Goal: Find specific page/section: Find specific page/section

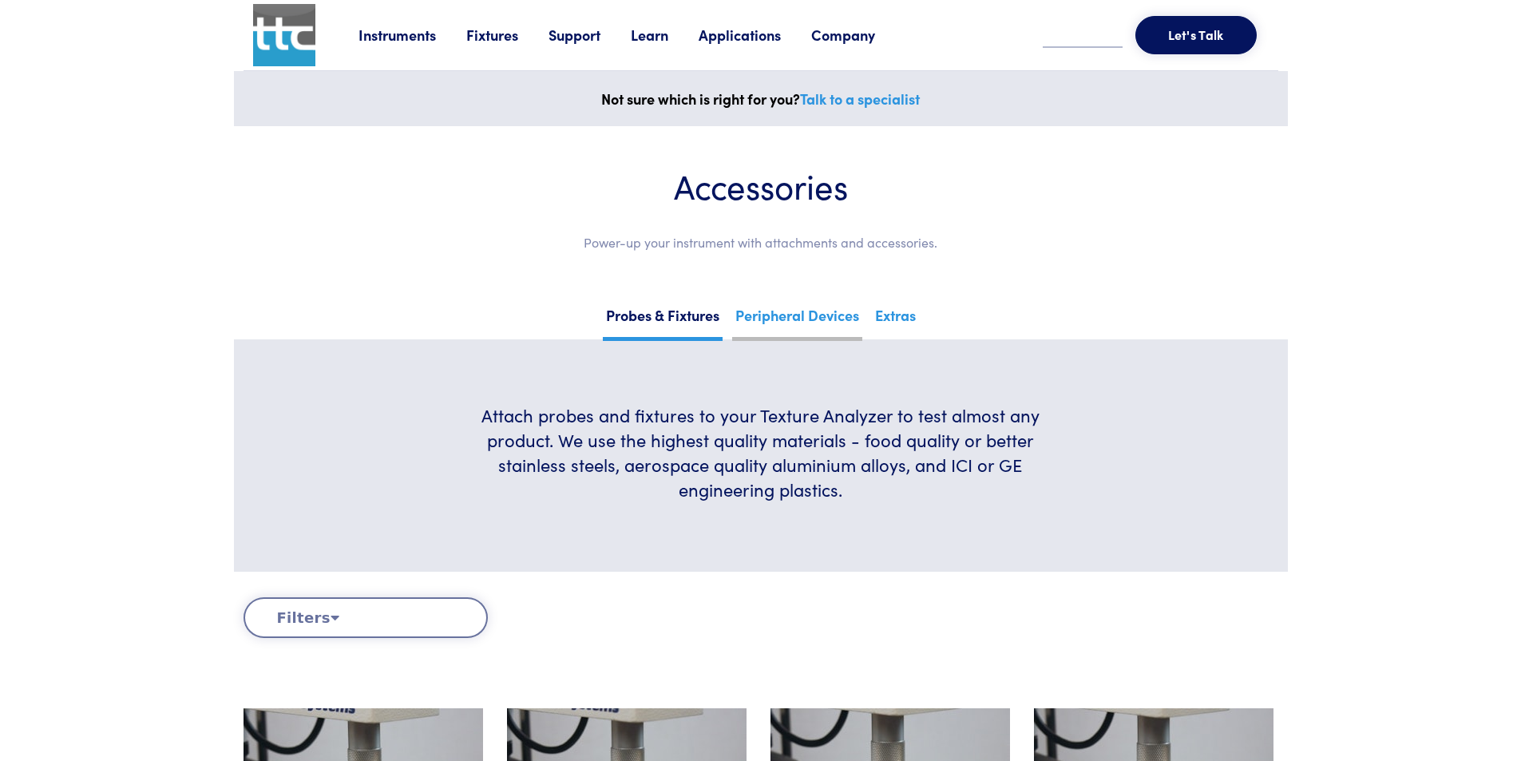
click at [813, 312] on link "Peripheral Devices" at bounding box center [797, 321] width 130 height 39
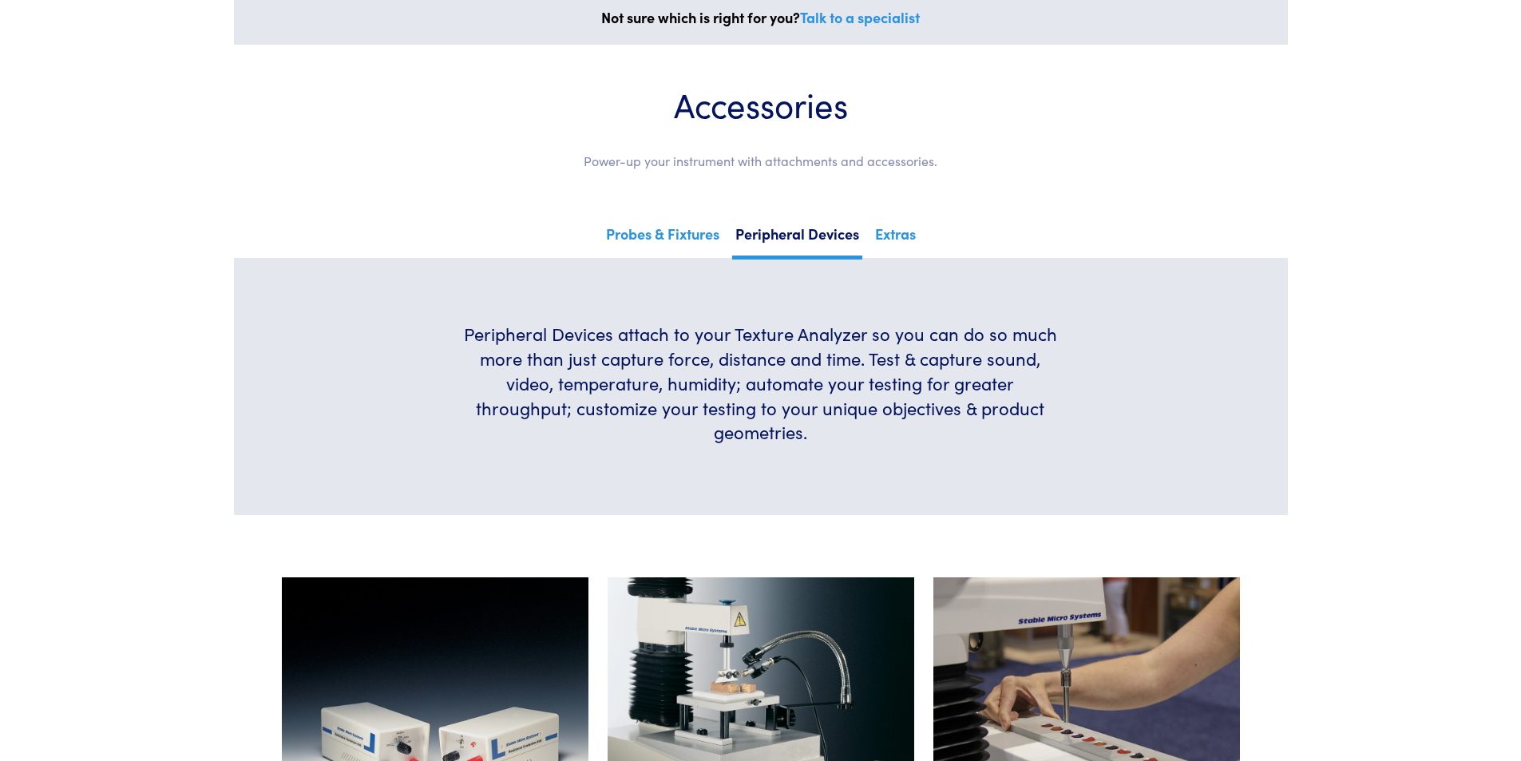
scroll to position [80, 0]
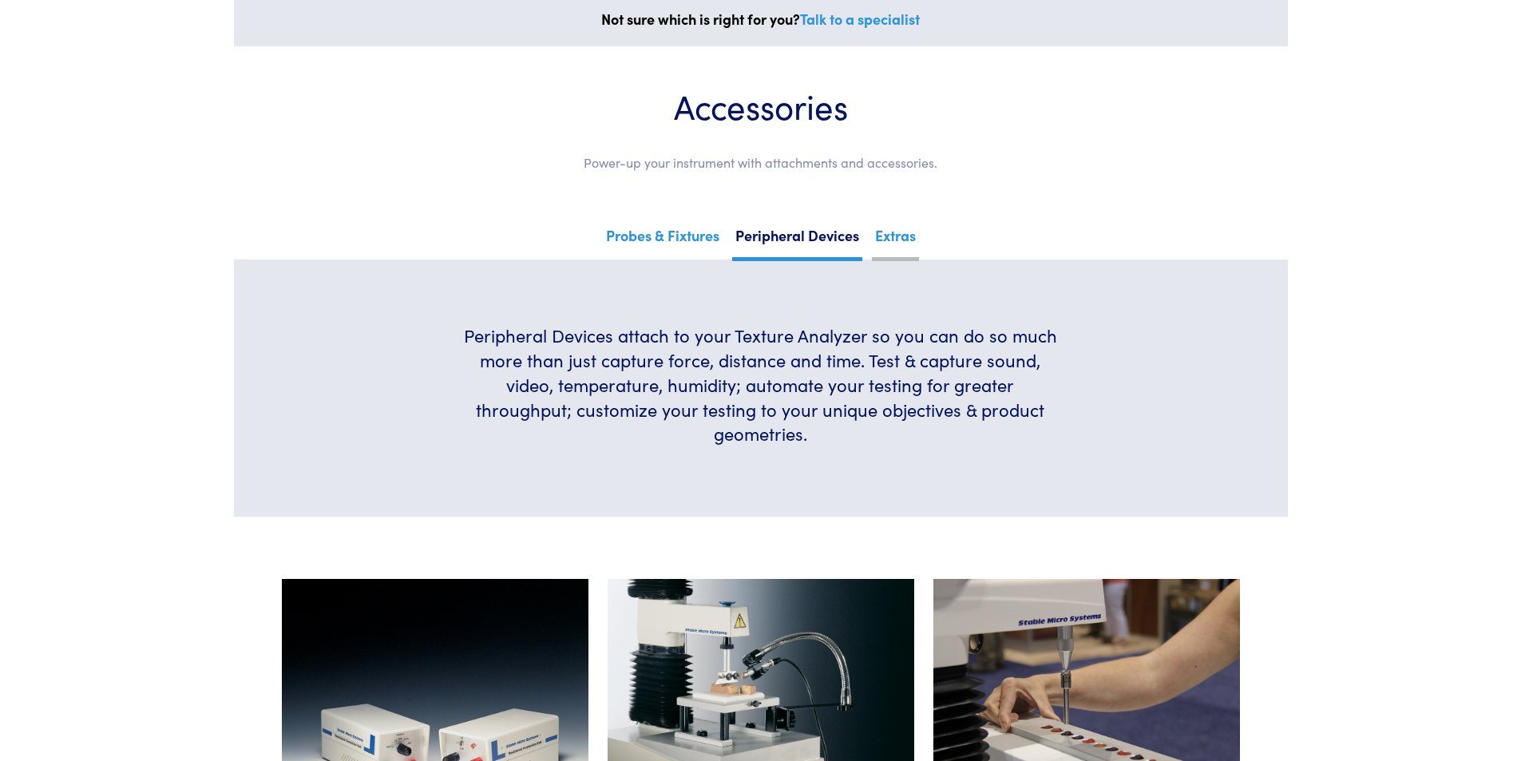
click at [887, 236] on link "Extras" at bounding box center [895, 241] width 47 height 39
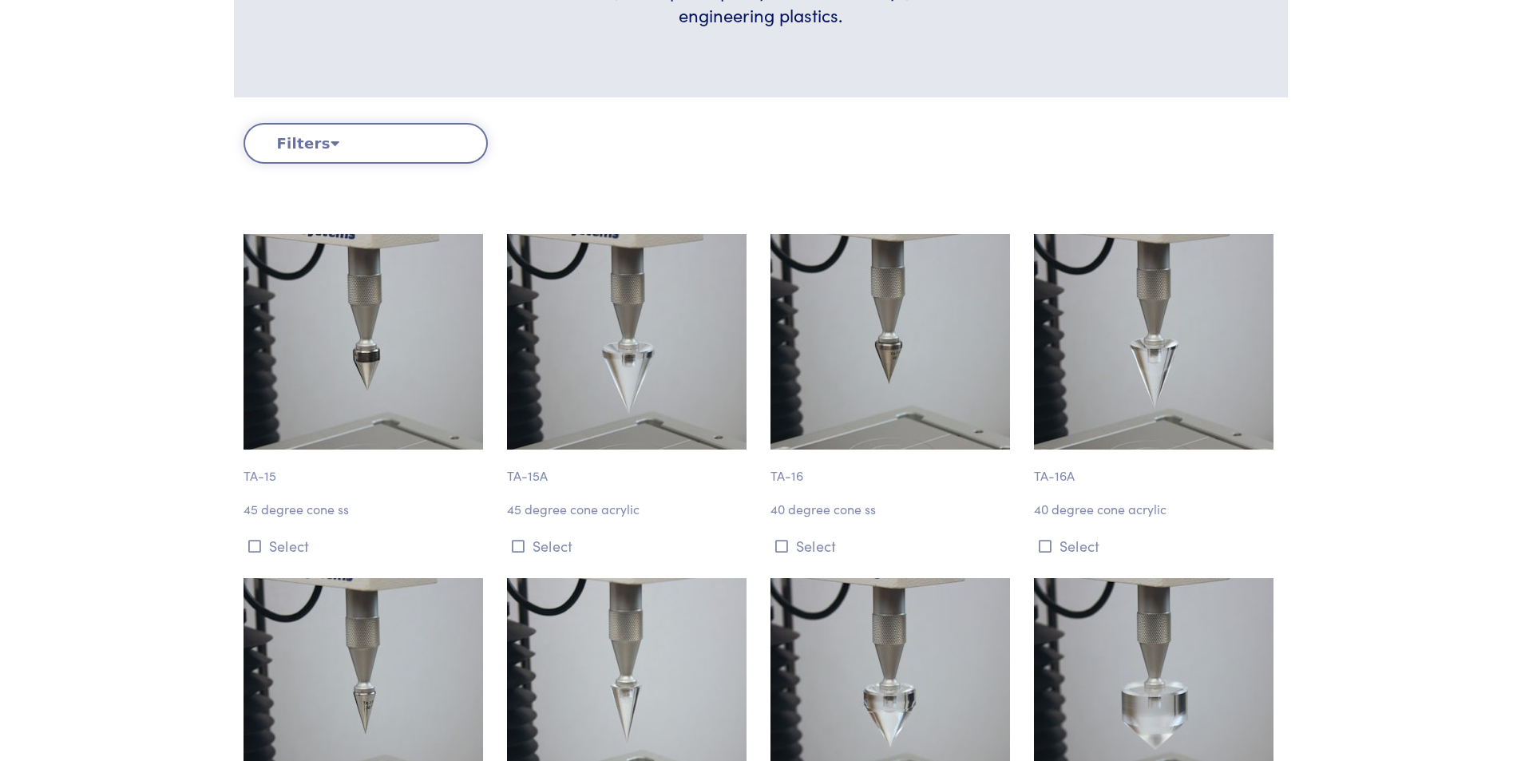
scroll to position [479, 0]
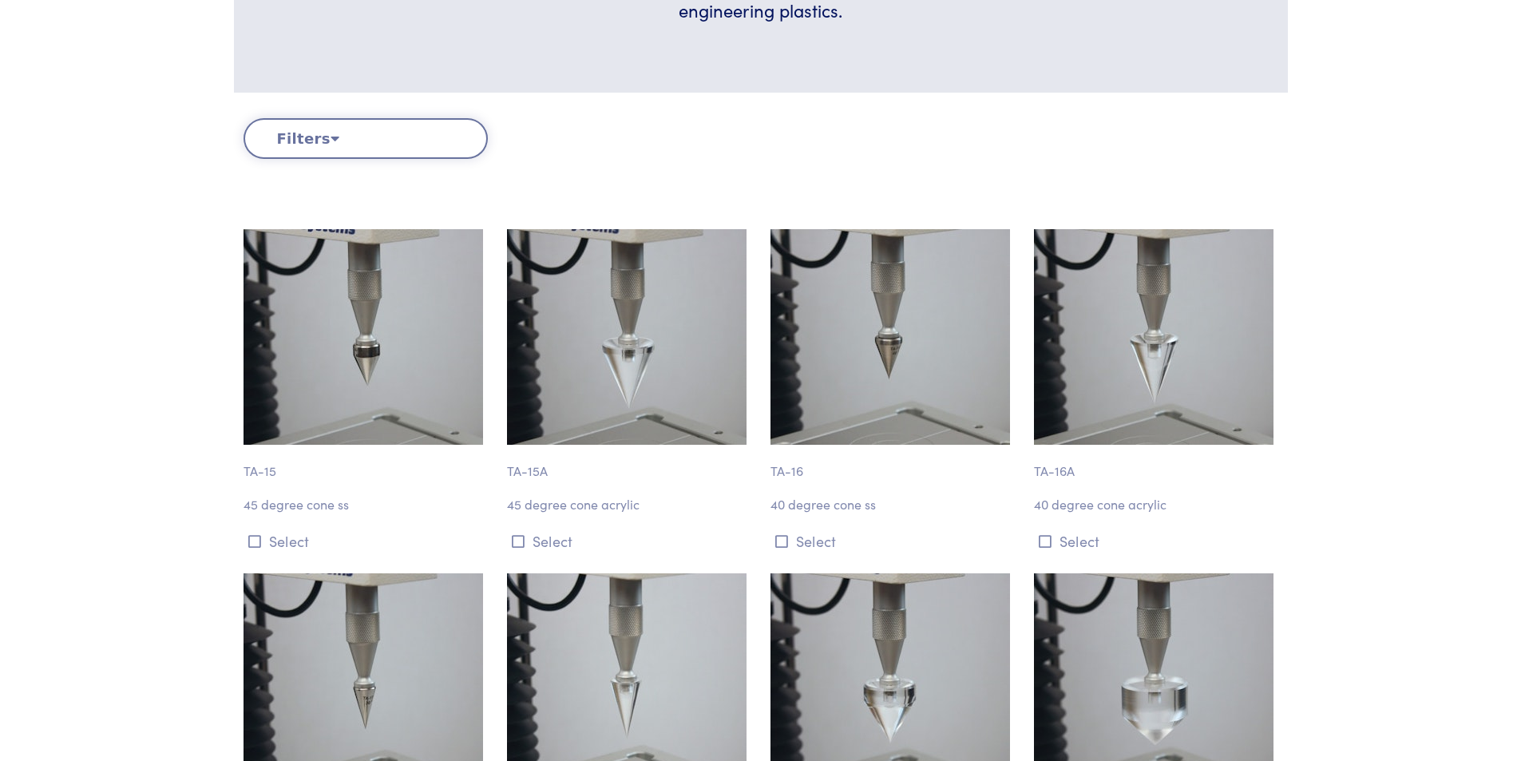
click at [339, 133] on button "Filters" at bounding box center [366, 138] width 244 height 41
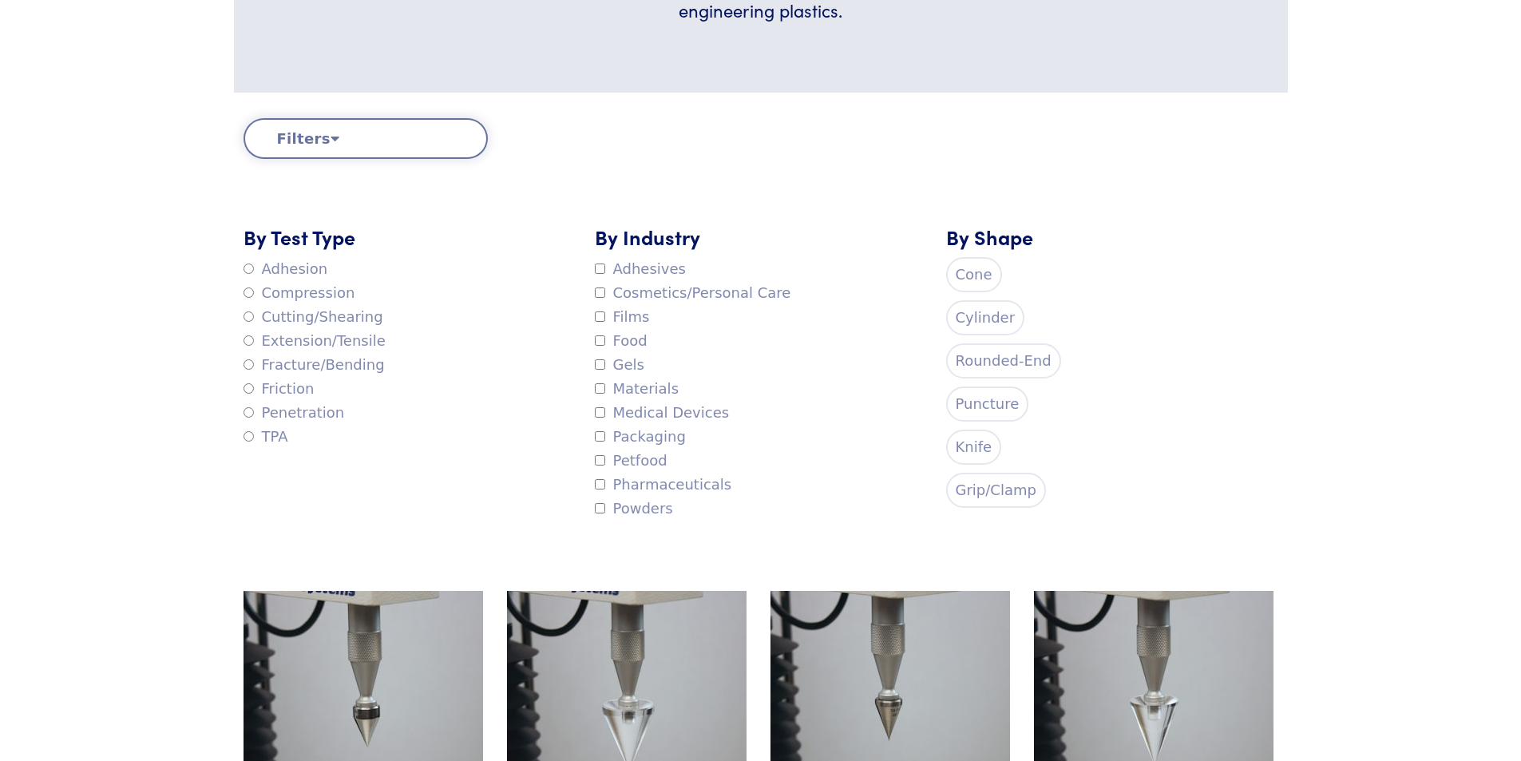
click at [396, 145] on button "Filters" at bounding box center [366, 138] width 244 height 41
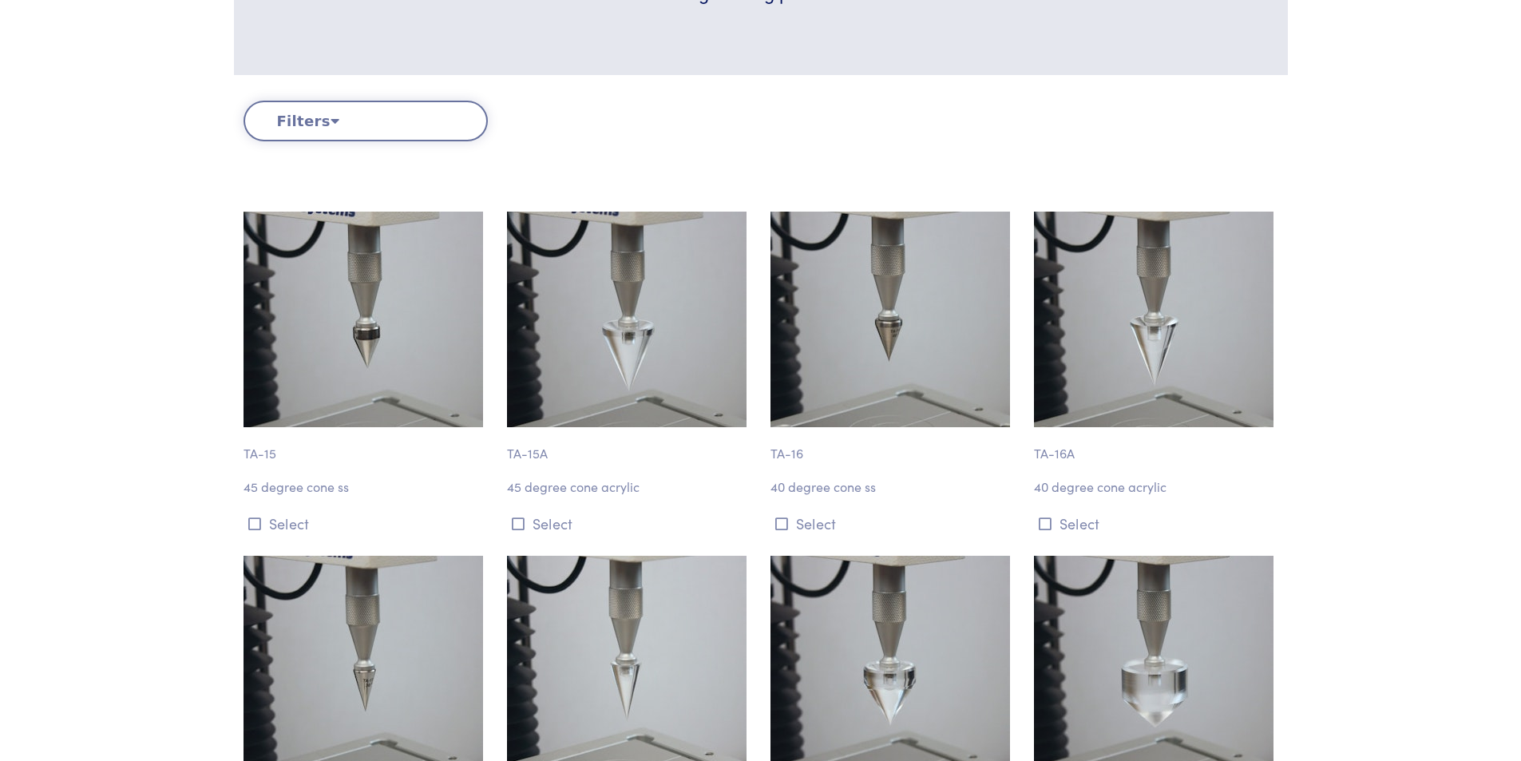
scroll to position [559, 0]
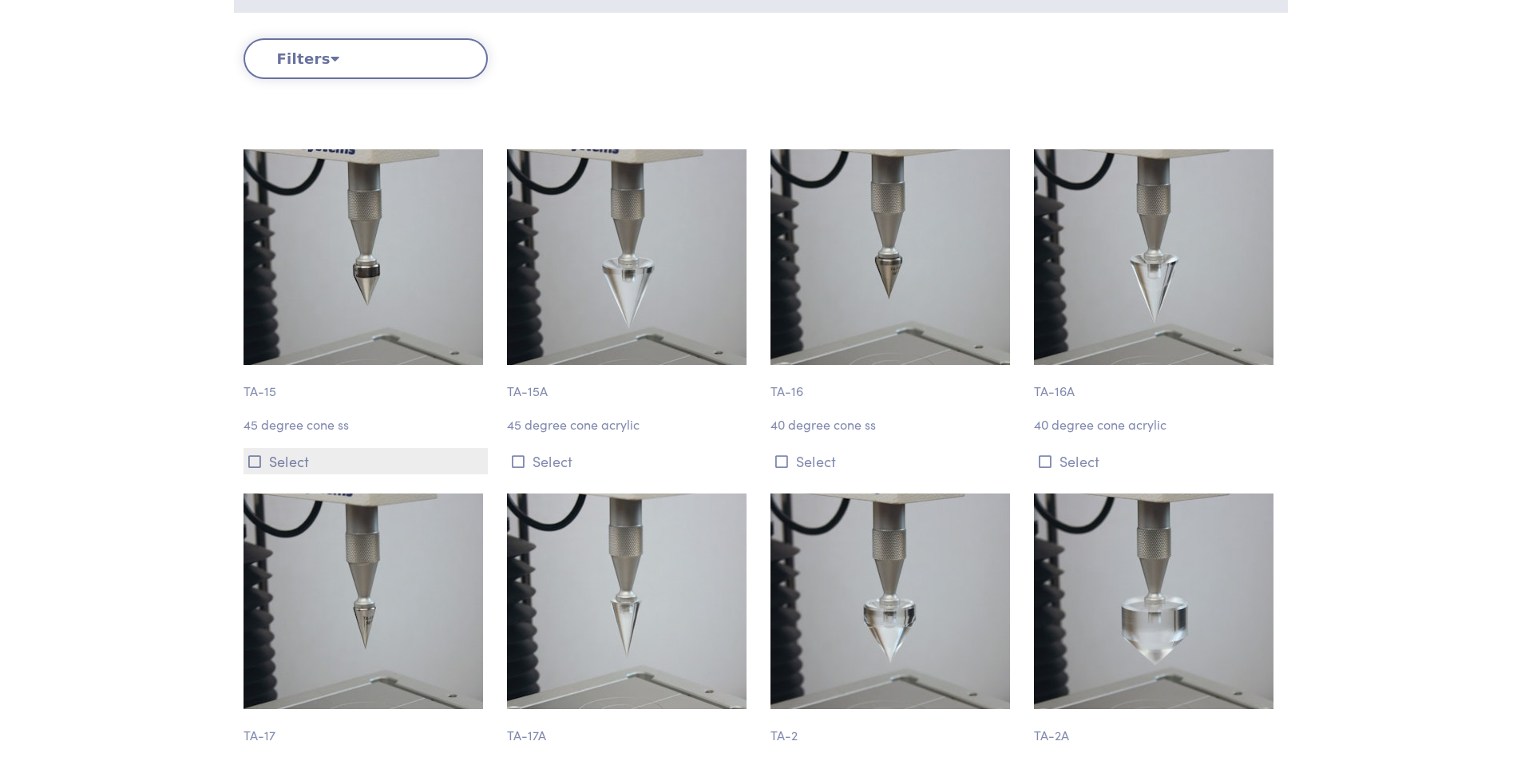
click at [286, 466] on button "Select" at bounding box center [366, 461] width 244 height 26
click at [288, 459] on button "Select" at bounding box center [366, 461] width 244 height 26
click at [256, 420] on p "45 degree cone ss" at bounding box center [366, 424] width 244 height 21
click at [251, 385] on p "TA-15" at bounding box center [366, 383] width 244 height 37
click at [333, 287] on img at bounding box center [364, 257] width 240 height 216
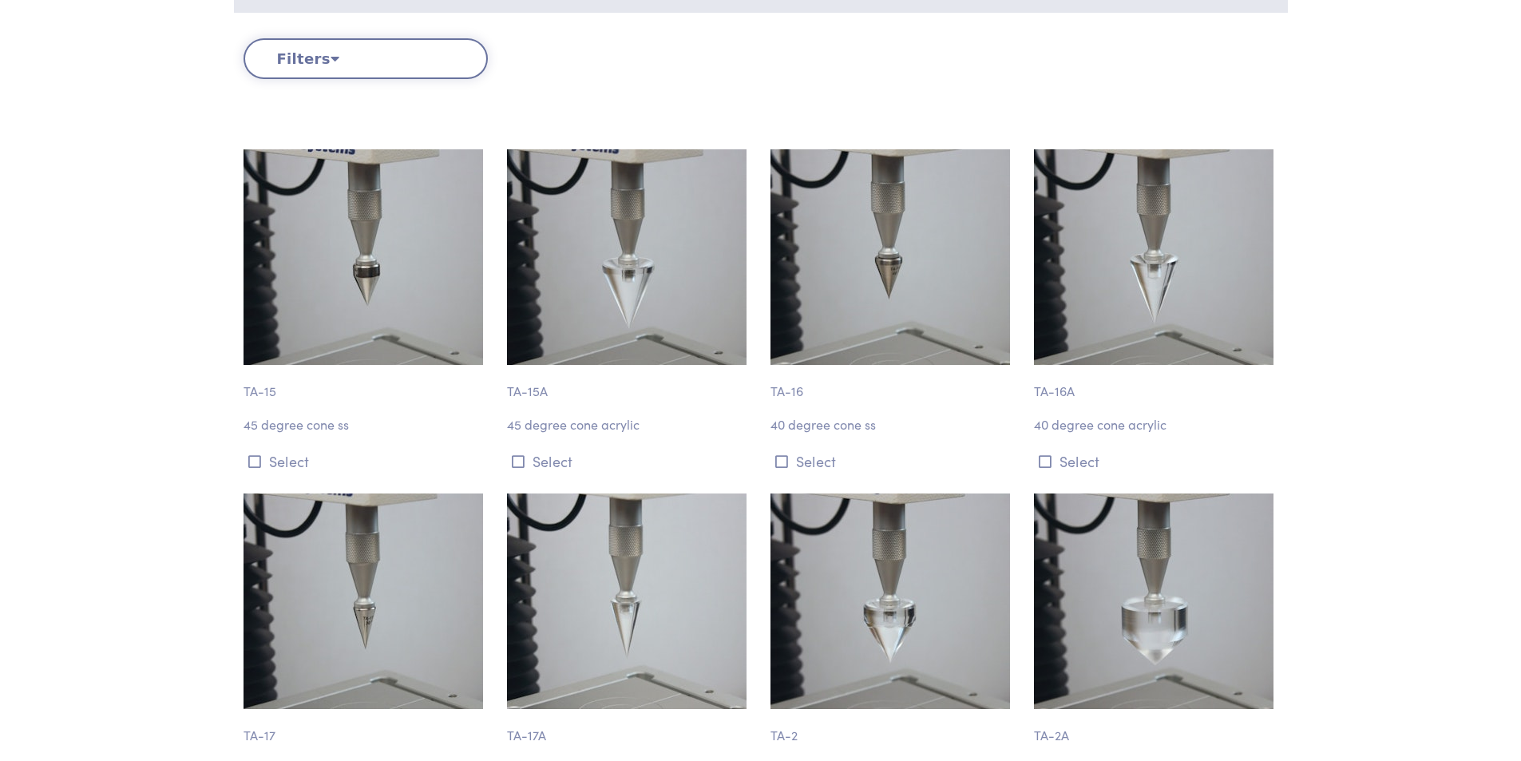
click at [333, 287] on img at bounding box center [364, 257] width 240 height 216
click at [339, 286] on img at bounding box center [364, 257] width 240 height 216
click at [902, 267] on img at bounding box center [891, 257] width 240 height 216
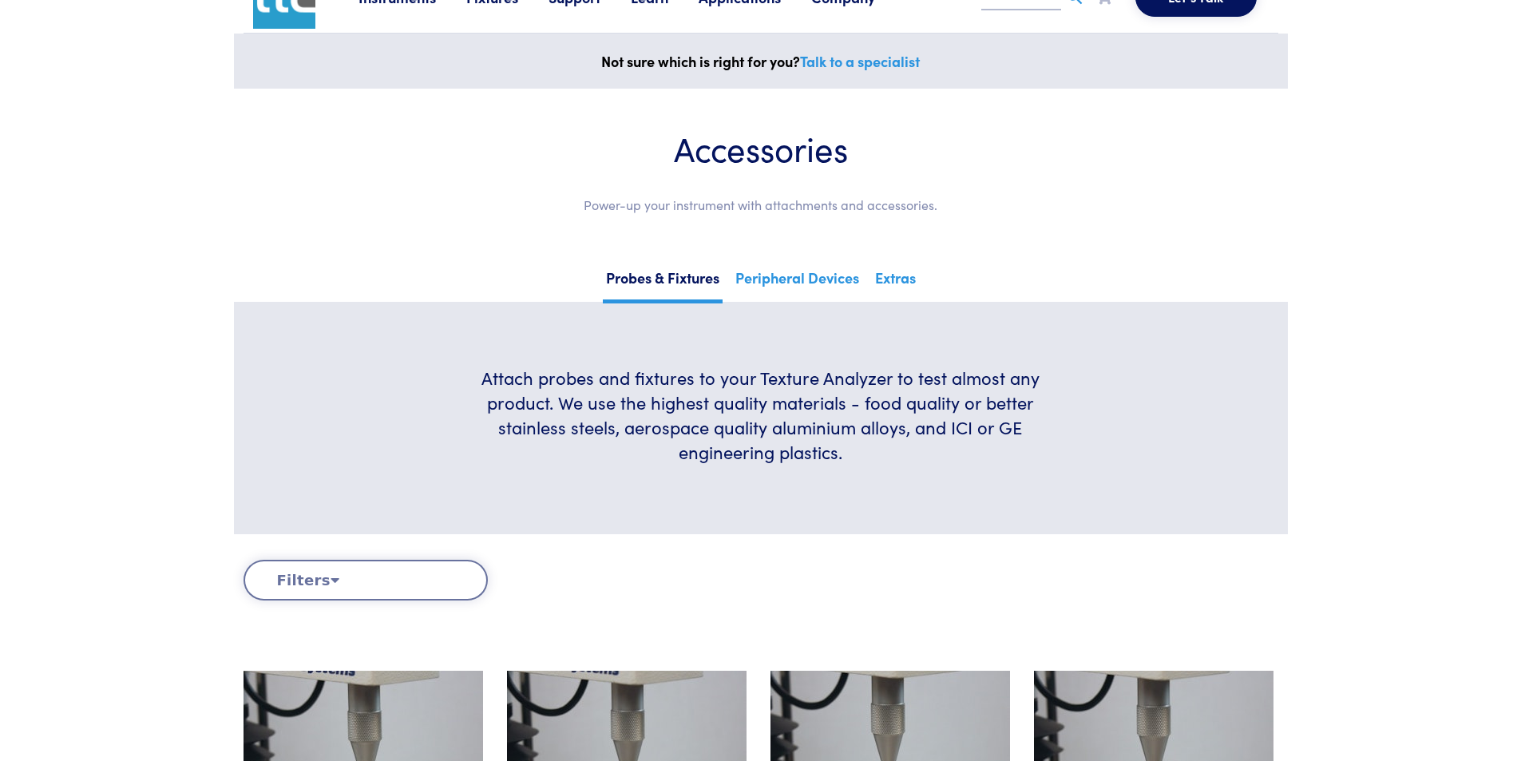
scroll to position [0, 0]
